Goal: Task Accomplishment & Management: Use online tool/utility

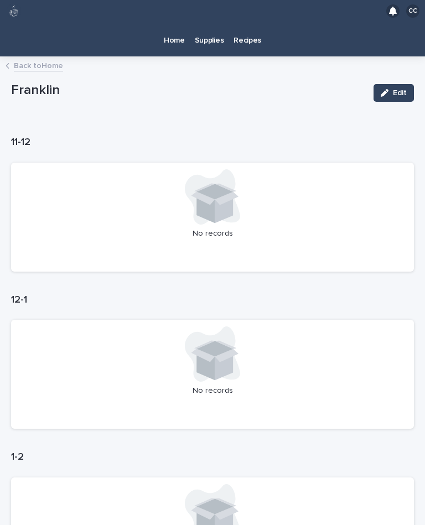
click at [172, 23] on p "Home" at bounding box center [174, 33] width 21 height 23
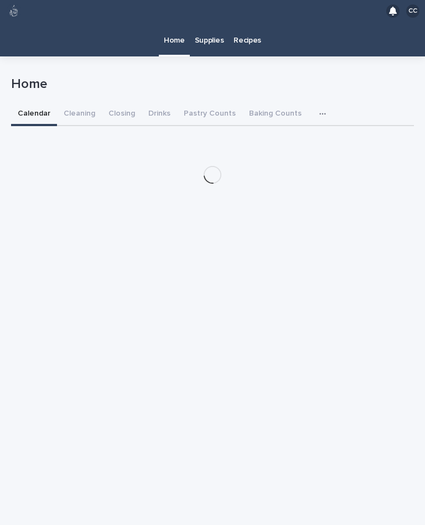
scroll to position [20, 0]
click at [77, 103] on button "Cleaning" at bounding box center [79, 114] width 45 height 23
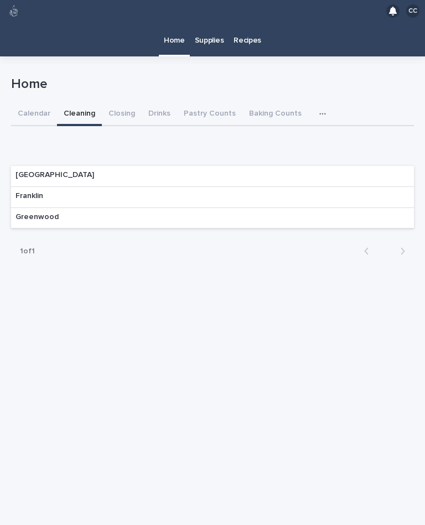
click at [27, 189] on div "Franklin" at bounding box center [29, 195] width 28 height 12
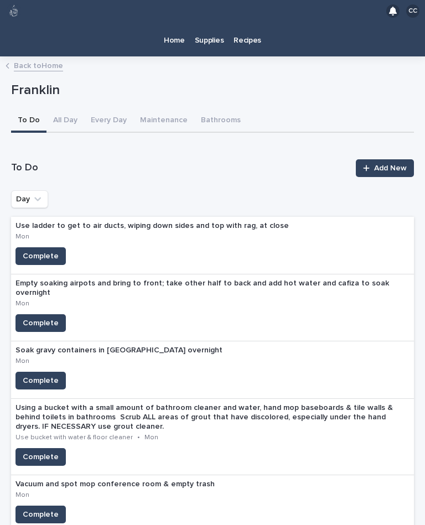
click at [32, 251] on span "Complete" at bounding box center [41, 256] width 36 height 11
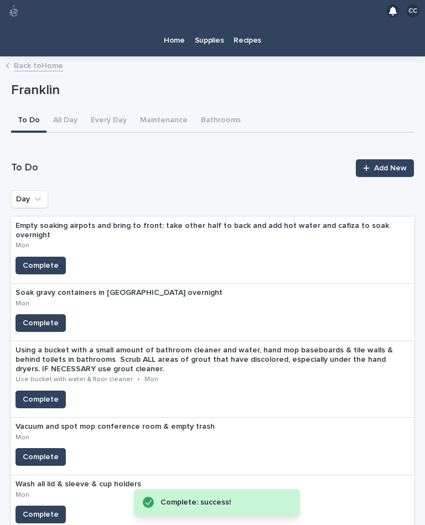
click at [34, 260] on span "Complete" at bounding box center [41, 265] width 36 height 11
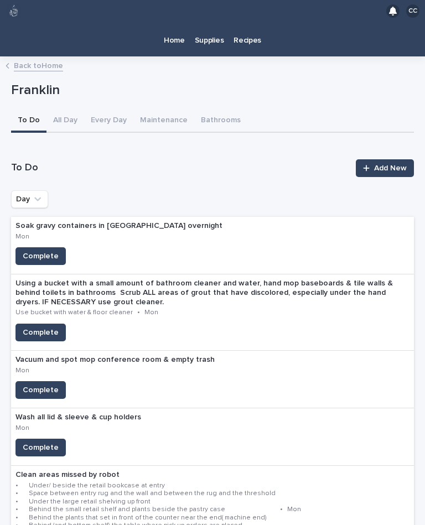
click at [35, 251] on span "Complete" at bounding box center [41, 256] width 36 height 11
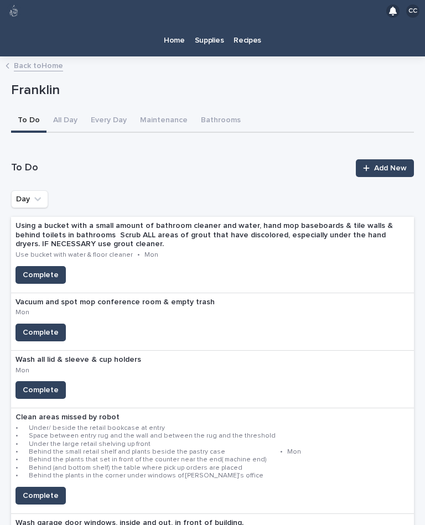
click at [42, 384] on span "Complete" at bounding box center [41, 389] width 36 height 11
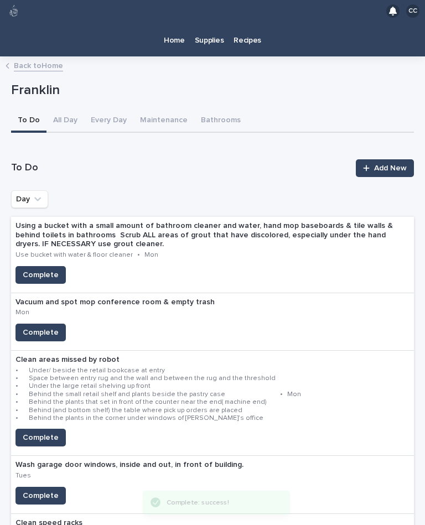
click at [46, 432] on span "Complete" at bounding box center [41, 437] width 36 height 11
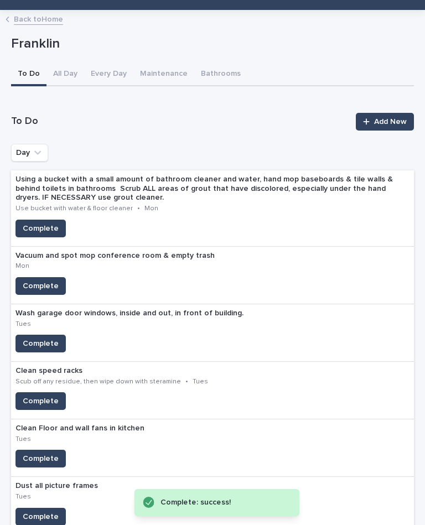
scroll to position [34, 0]
